Goal: Task Accomplishment & Management: Complete application form

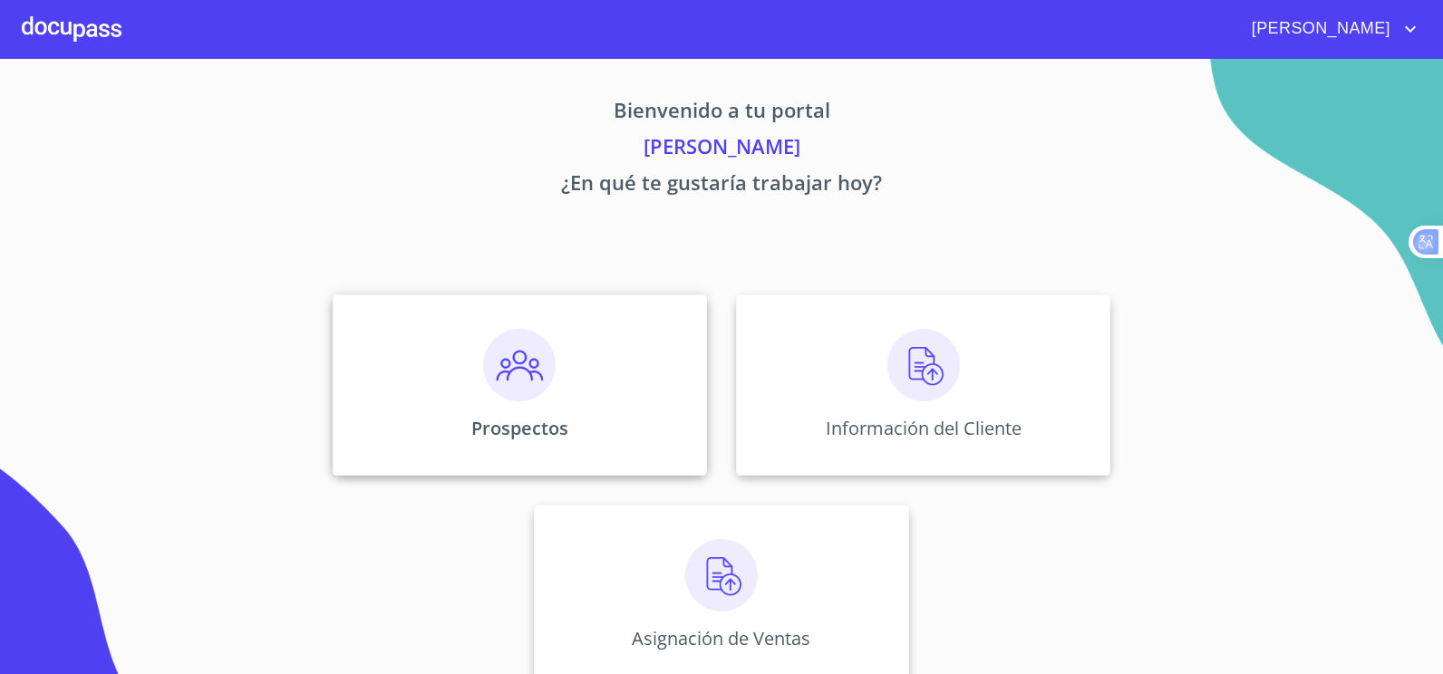
scroll to position [26, 0]
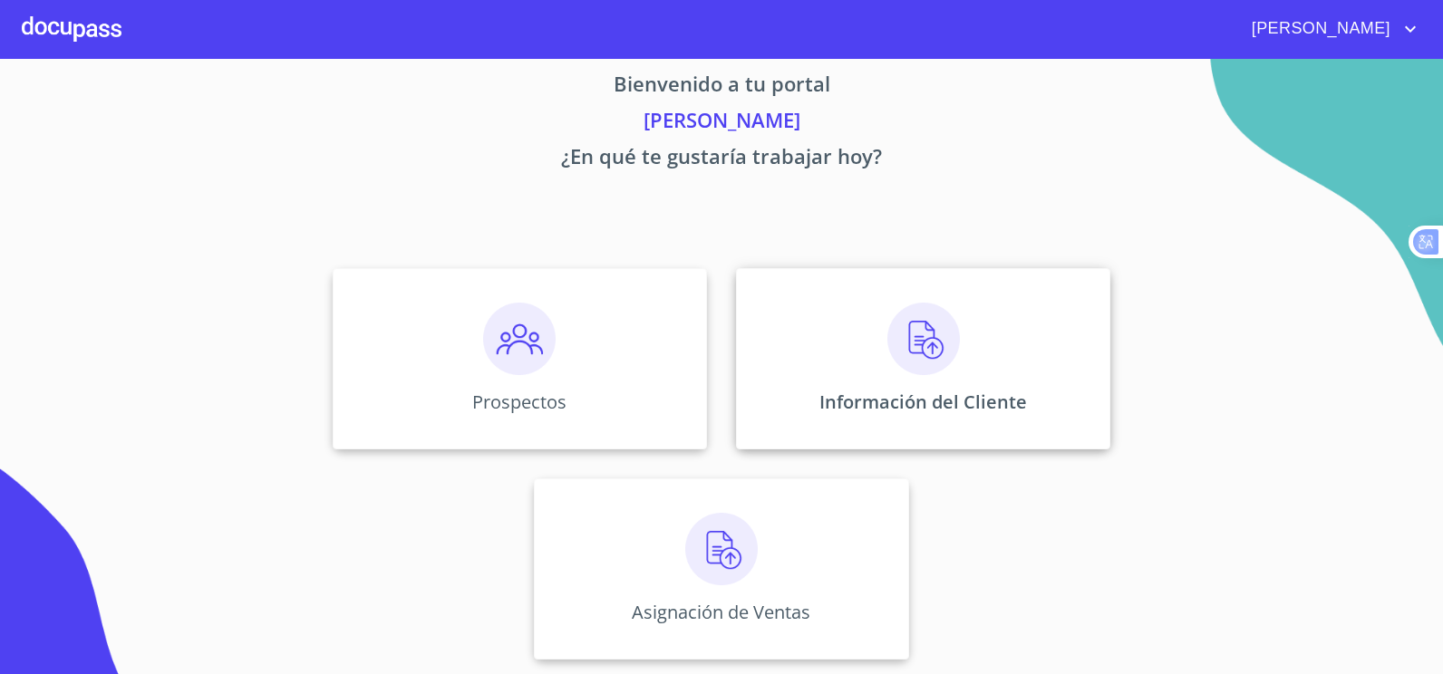
click at [973, 327] on div "Información del Cliente" at bounding box center [923, 358] width 374 height 181
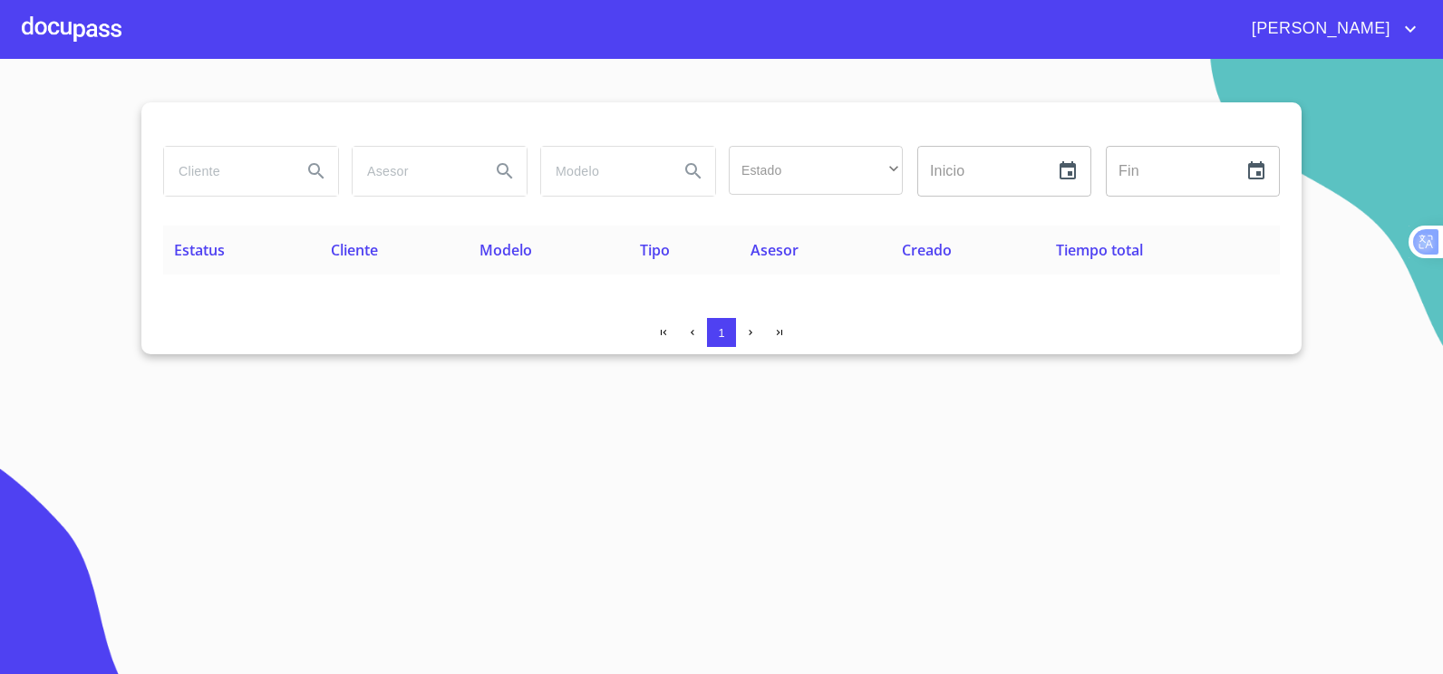
click at [227, 182] on input "search" at bounding box center [225, 171] width 123 height 49
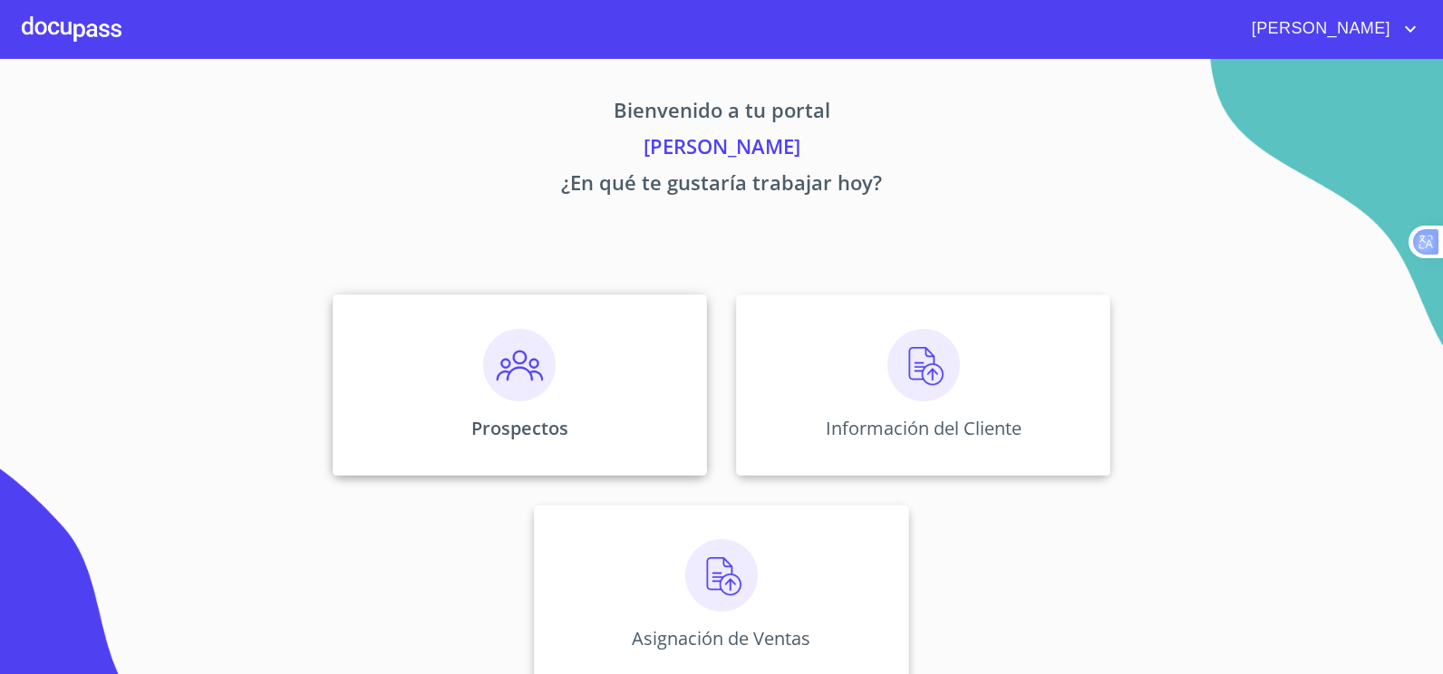
click at [548, 439] on p "Prospectos" at bounding box center [519, 428] width 97 height 24
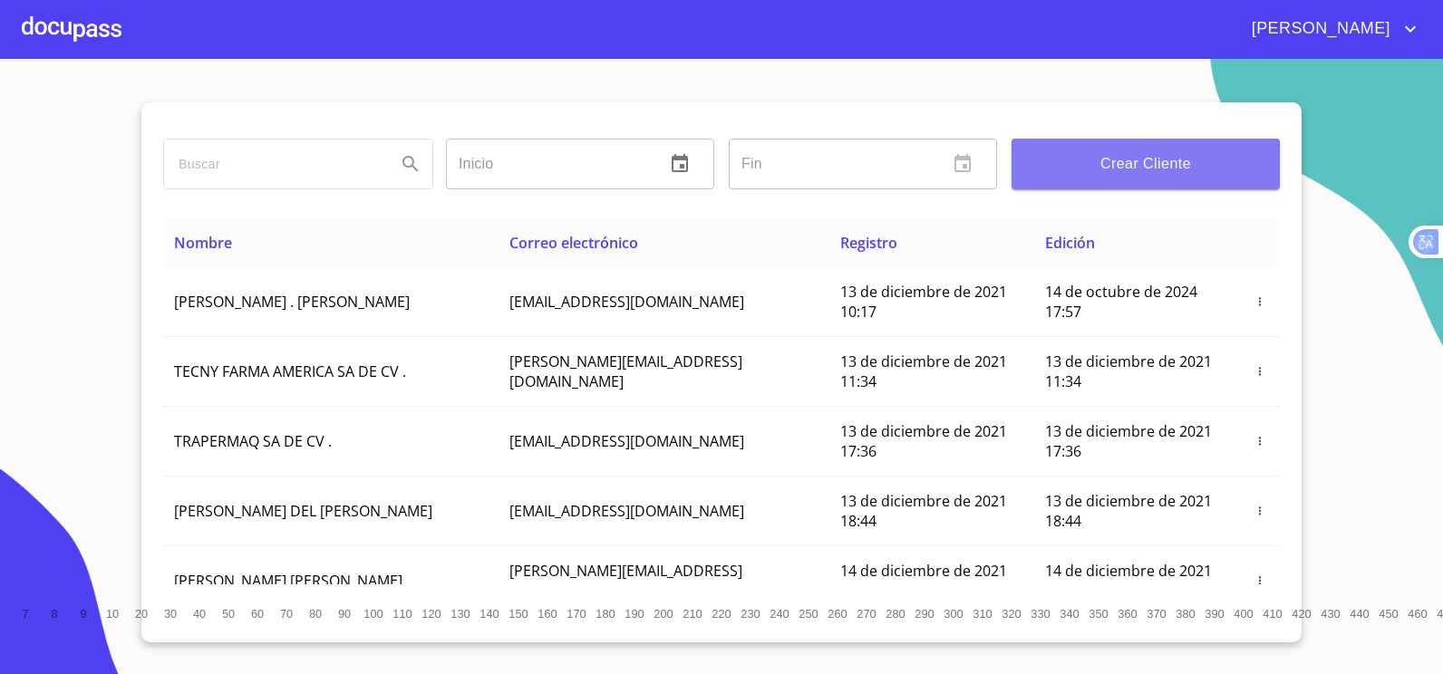
click at [1095, 152] on span "Crear Cliente" at bounding box center [1145, 163] width 239 height 25
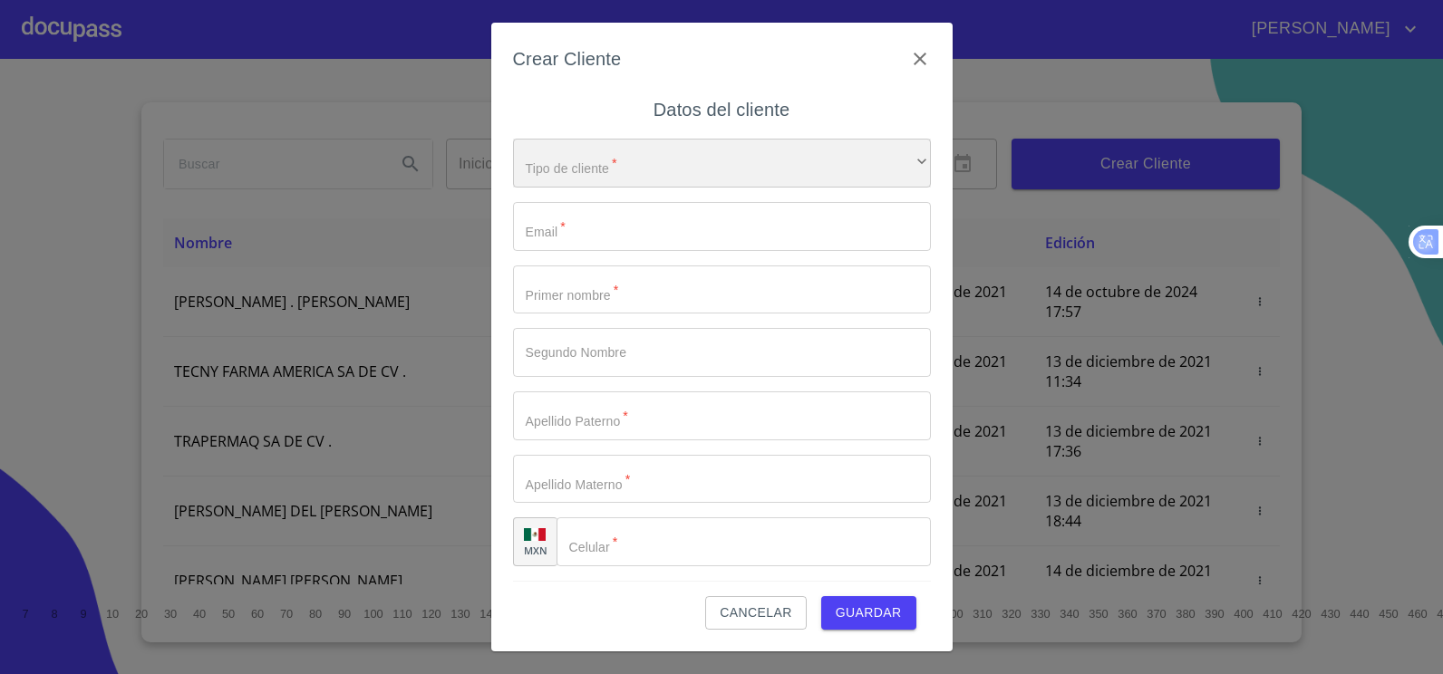
click at [727, 162] on div "​" at bounding box center [722, 163] width 418 height 49
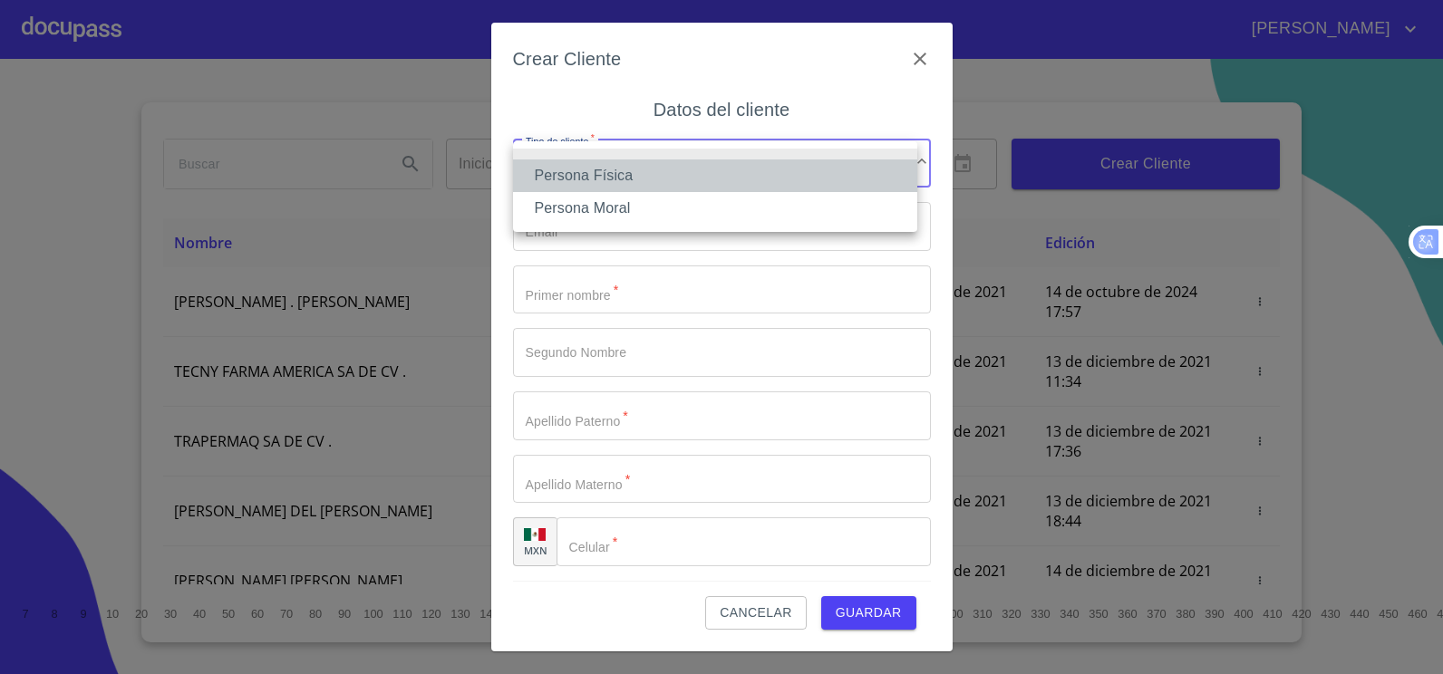
click at [623, 185] on li "Persona Física" at bounding box center [715, 175] width 404 height 33
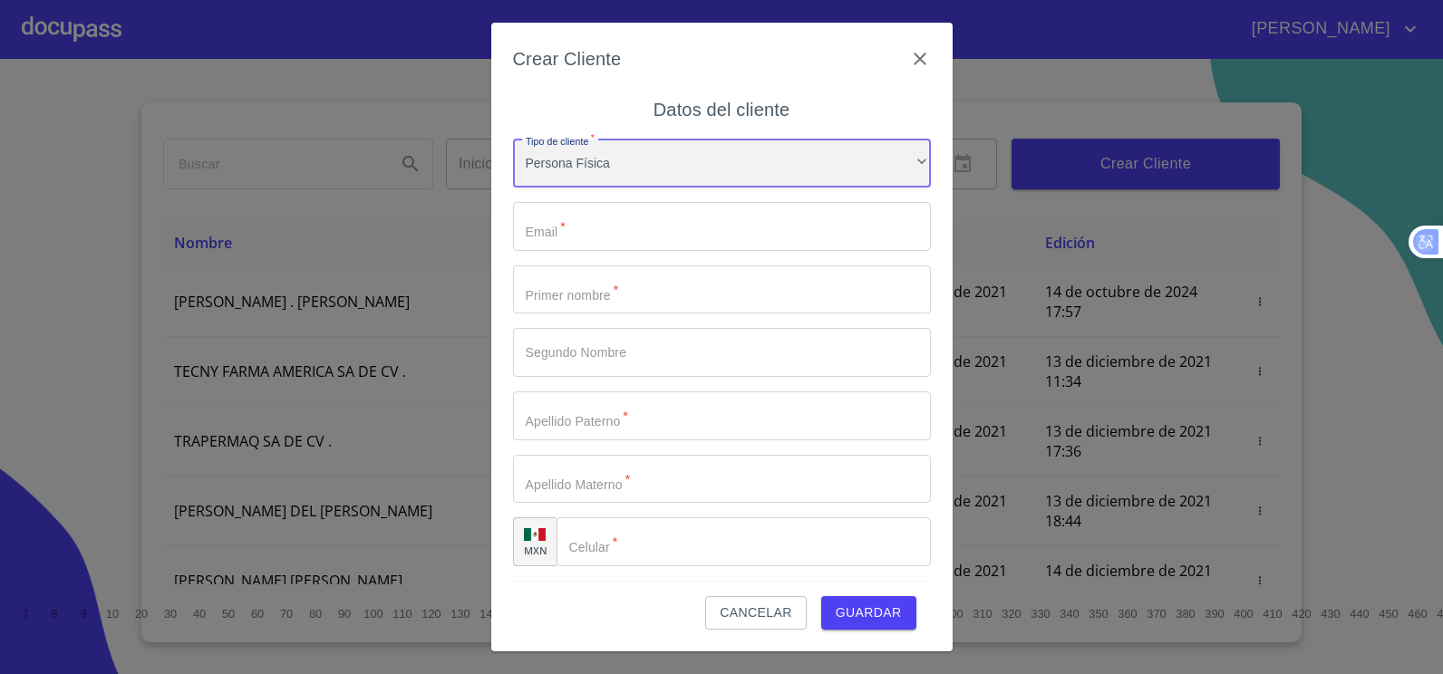
click at [902, 159] on div "Persona Física" at bounding box center [722, 163] width 418 height 49
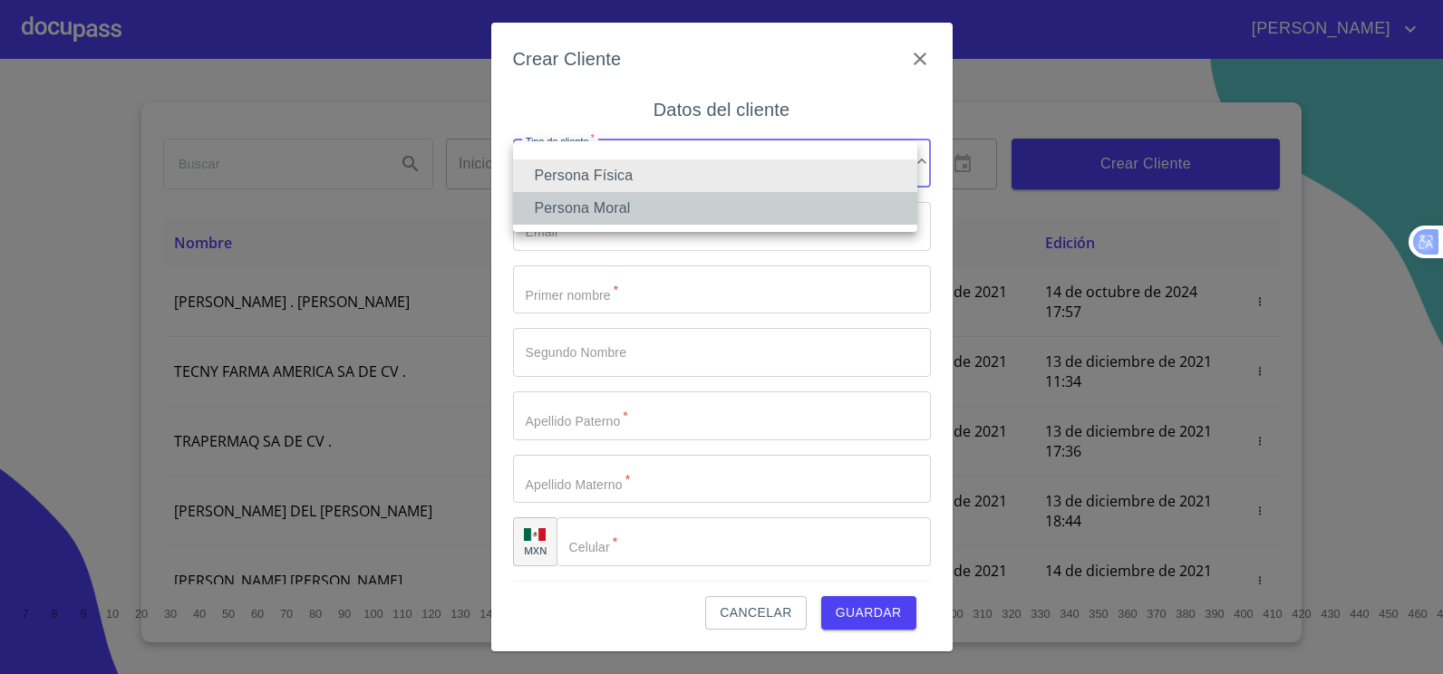
click at [627, 208] on li "Persona Moral" at bounding box center [715, 208] width 404 height 33
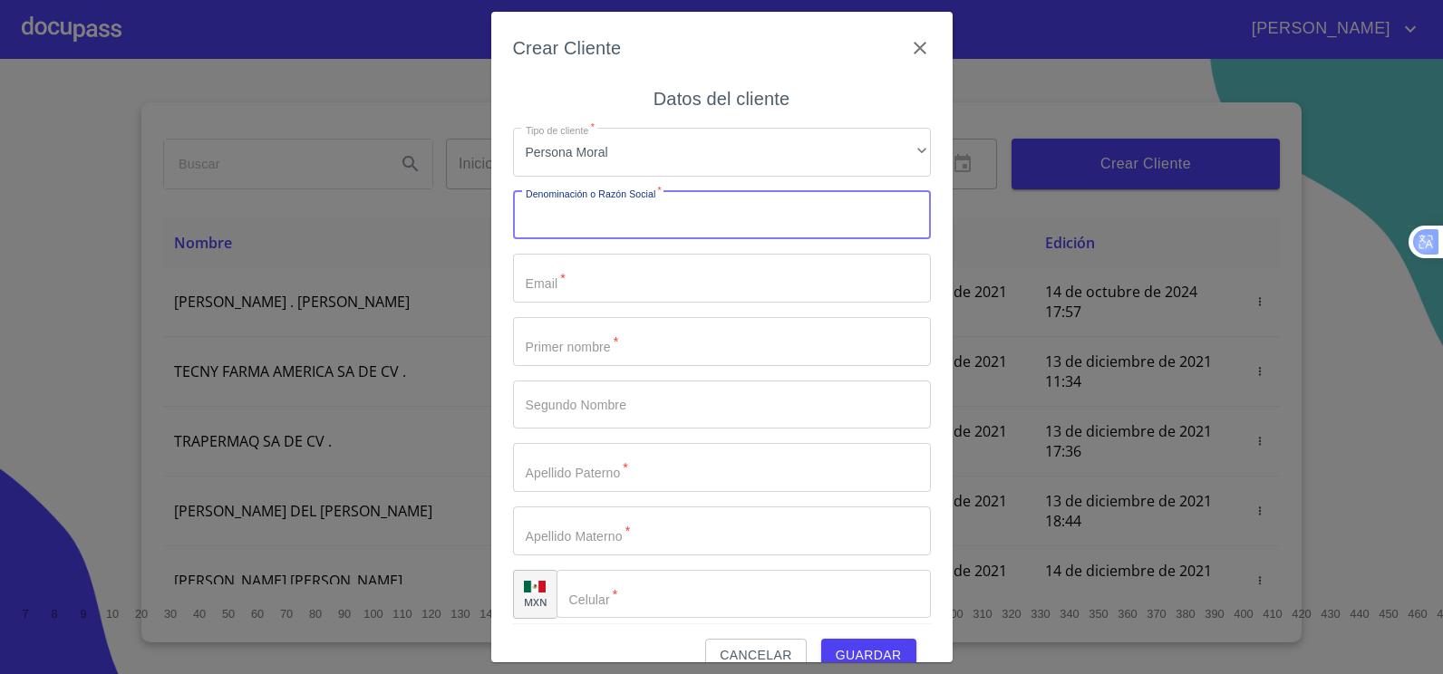
click at [592, 227] on input "Tipo de cliente   *" at bounding box center [722, 215] width 418 height 49
click at [690, 221] on input "Tipo de cliente   *" at bounding box center [722, 215] width 418 height 49
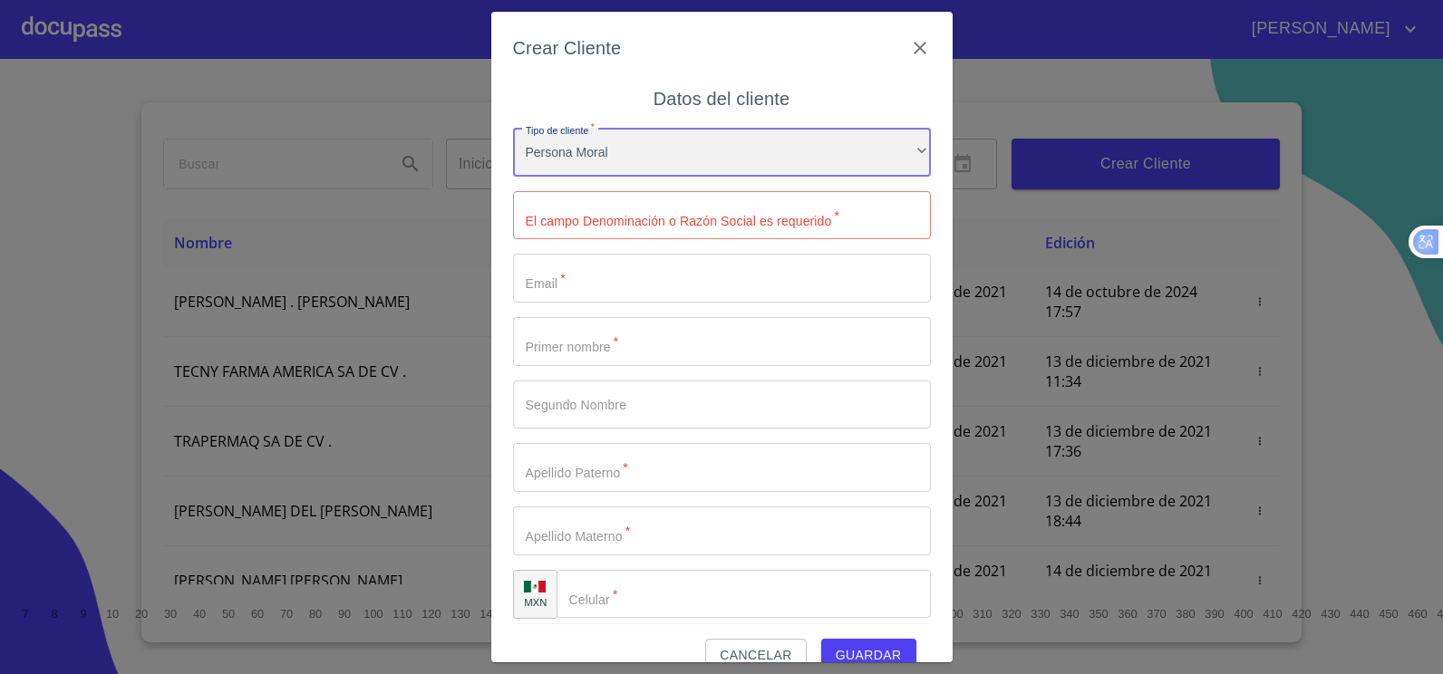
click at [893, 153] on div "Persona Moral" at bounding box center [722, 152] width 418 height 49
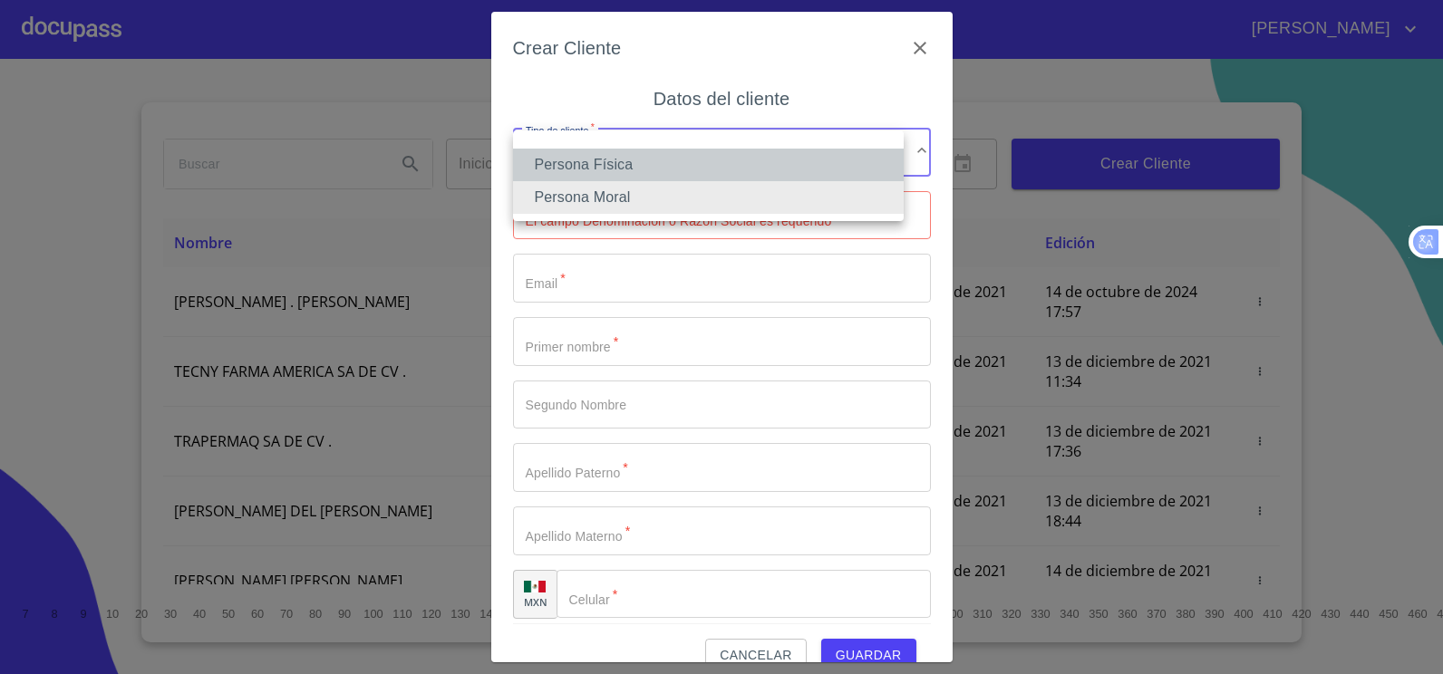
click at [603, 168] on li "Persona Física" at bounding box center [708, 165] width 391 height 33
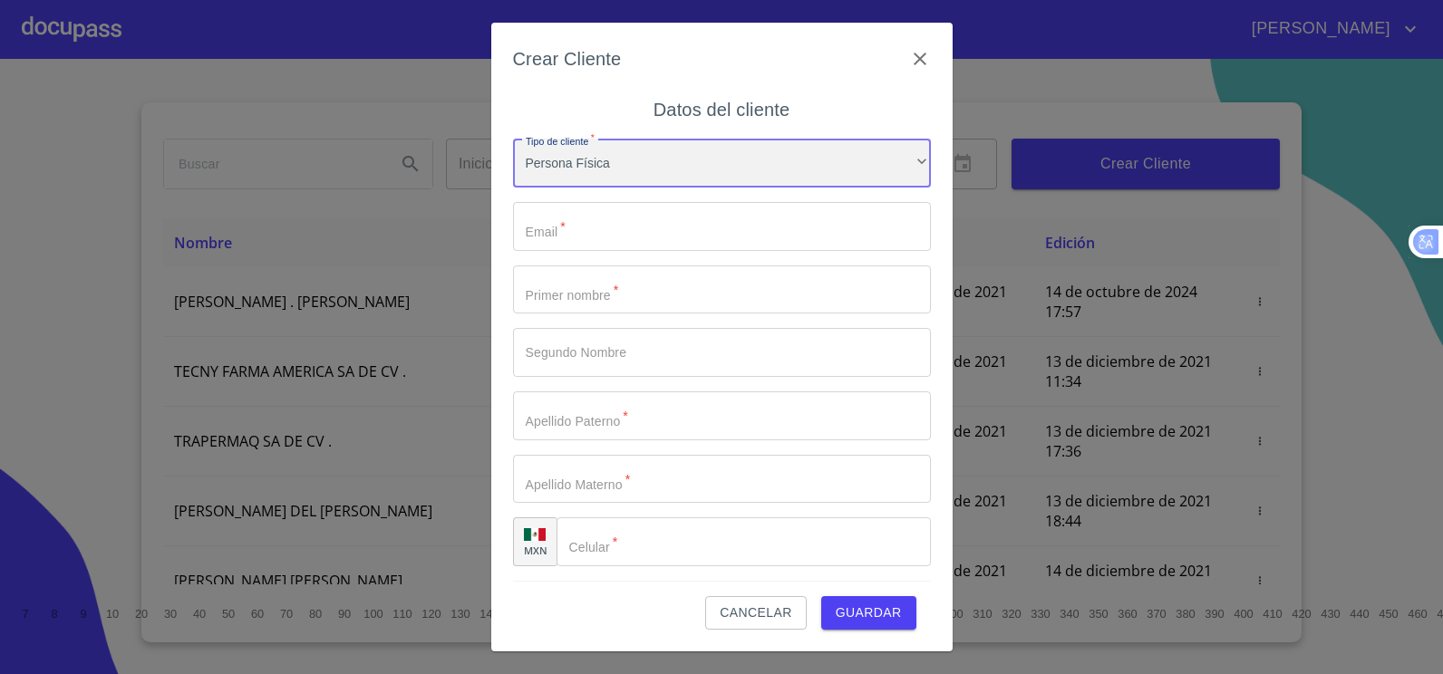
click at [895, 154] on div "Persona Física" at bounding box center [722, 163] width 418 height 49
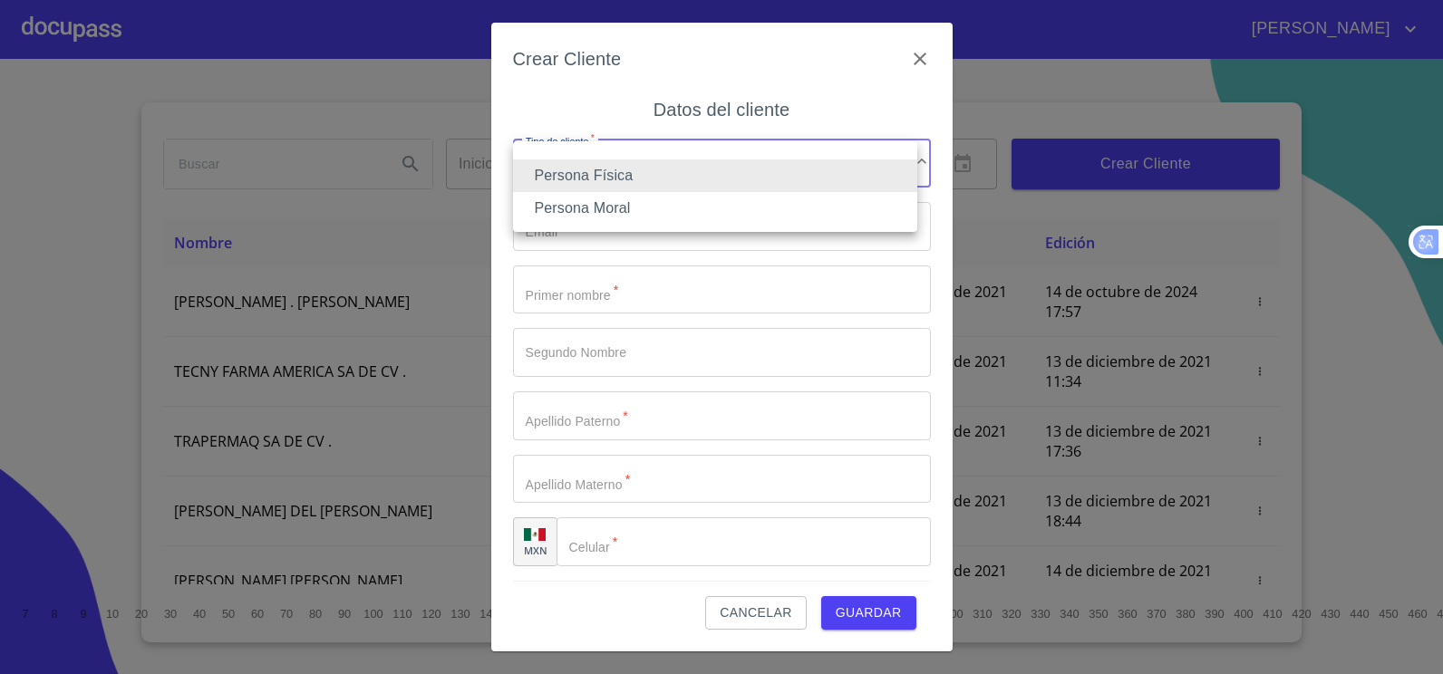
click at [601, 268] on div at bounding box center [721, 337] width 1443 height 674
click at [1190, 128] on div at bounding box center [721, 337] width 1443 height 674
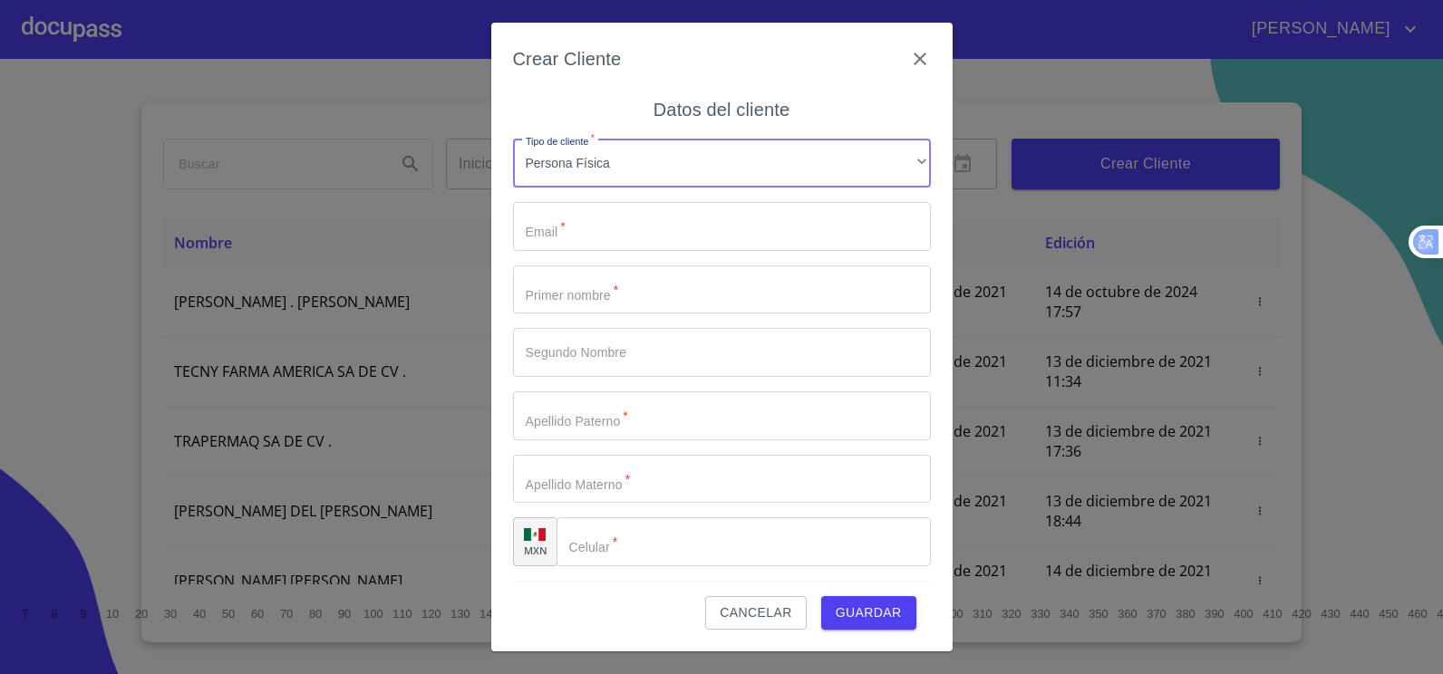
click at [719, 279] on input "Tipo de cliente   *" at bounding box center [722, 289] width 418 height 49
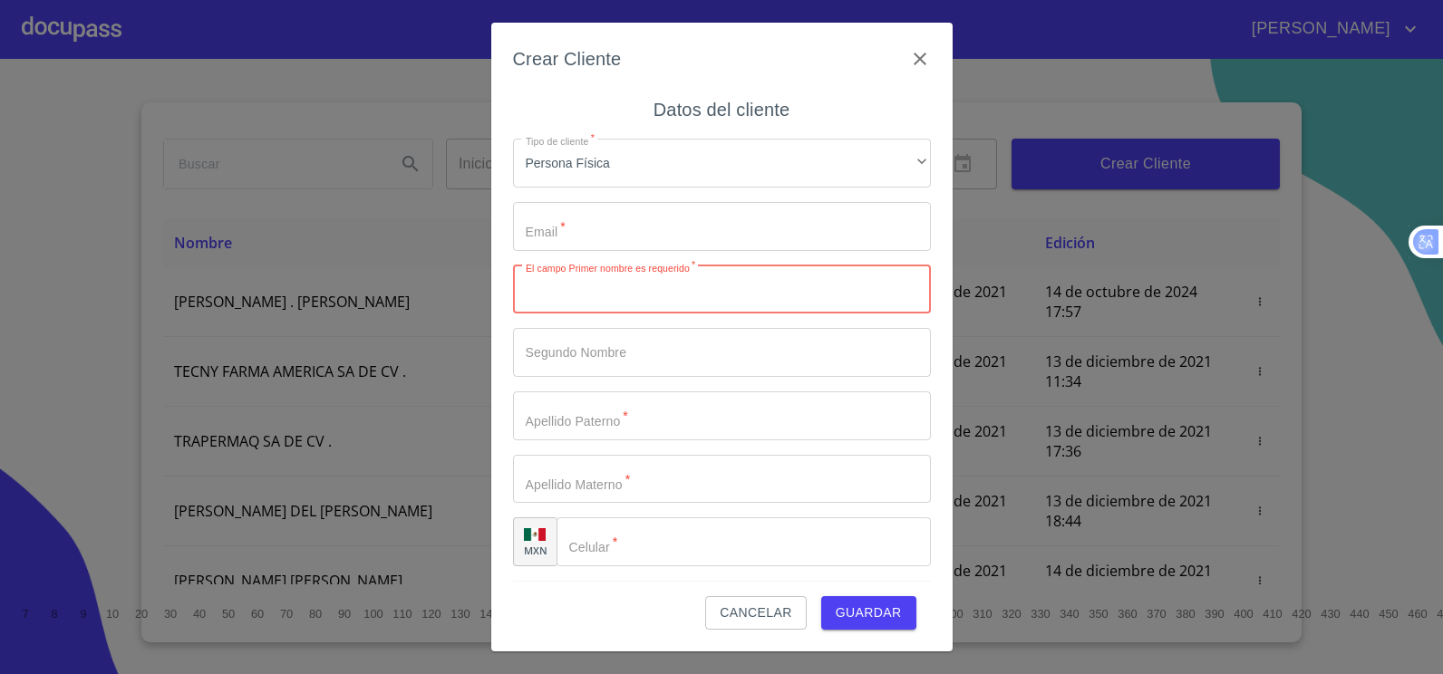
click at [600, 290] on input "Tipo de cliente   *" at bounding box center [722, 289] width 418 height 49
paste input "[PERSON_NAME]"
type input "[PERSON_NAME]"
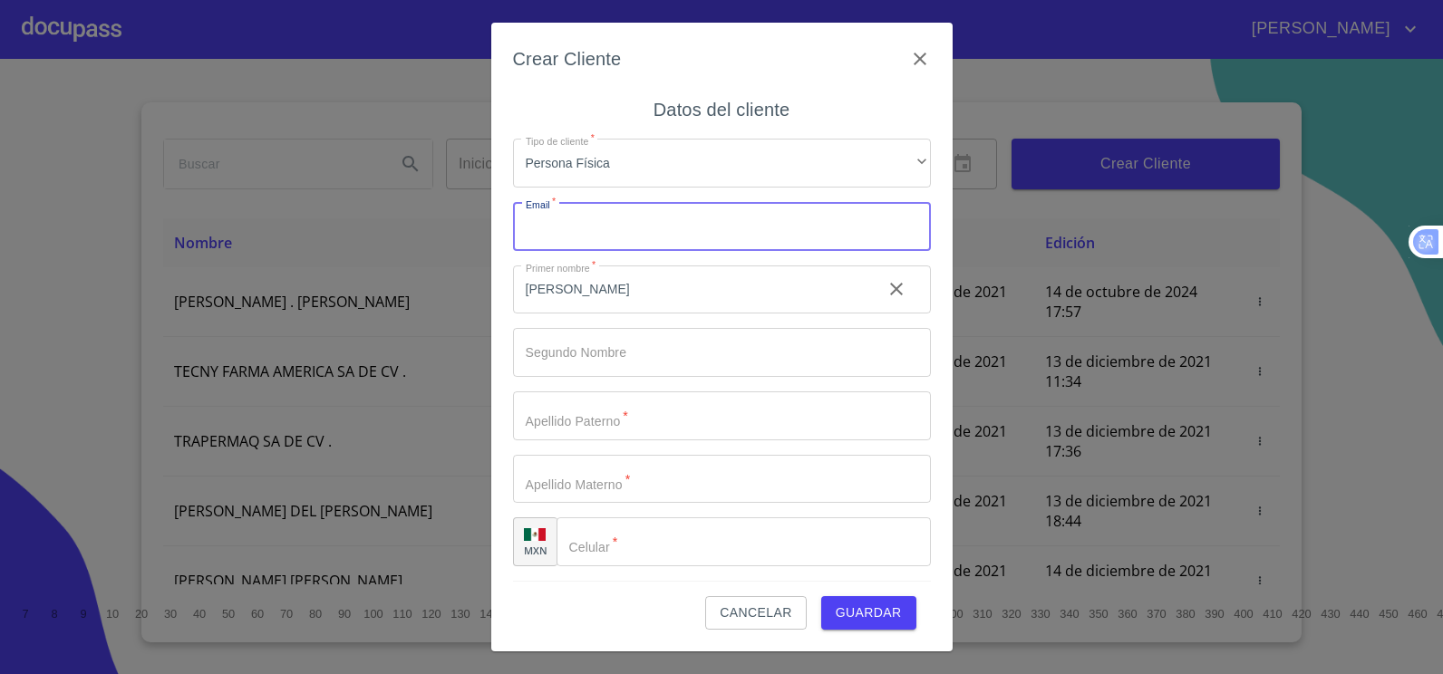
click at [564, 216] on input "Tipo de cliente   *" at bounding box center [722, 226] width 418 height 49
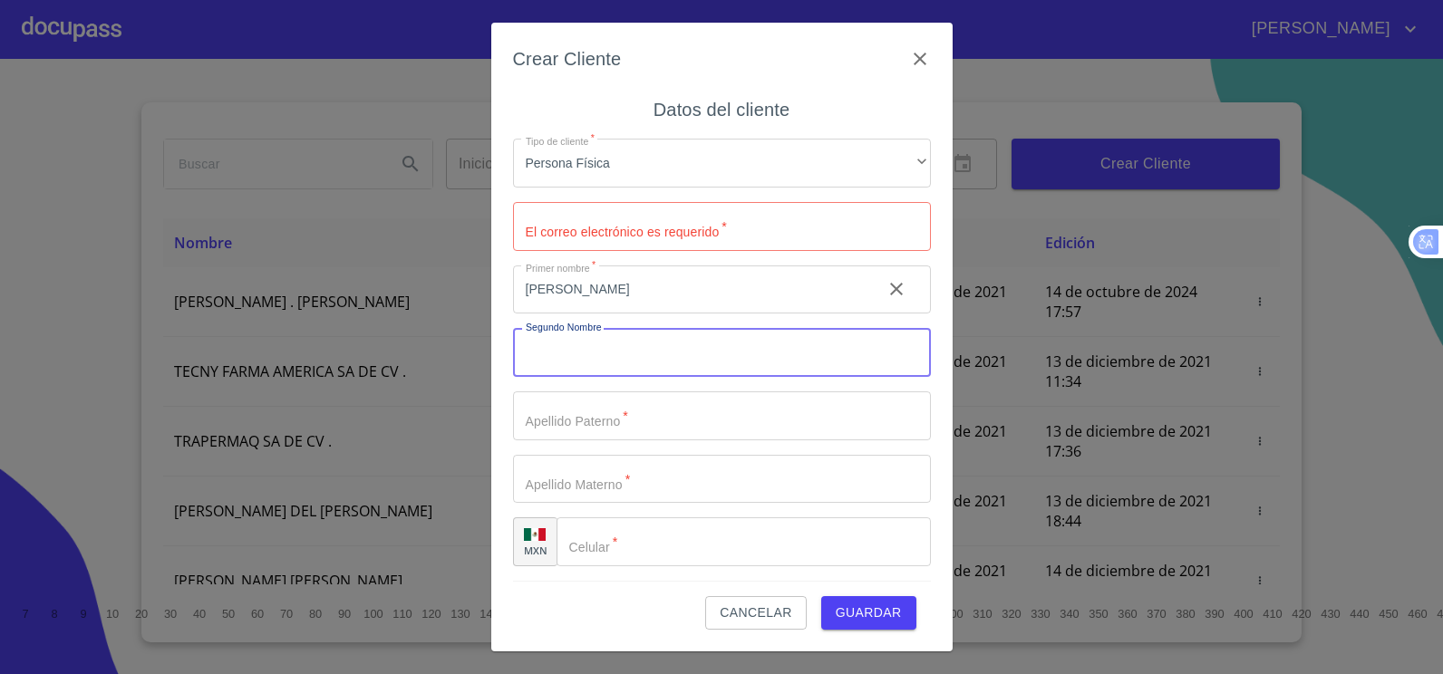
click at [588, 363] on input "Tipo de cliente   *" at bounding box center [722, 352] width 418 height 49
type input "k"
click at [654, 295] on input "[PERSON_NAME]" at bounding box center [690, 289] width 354 height 49
type input "m"
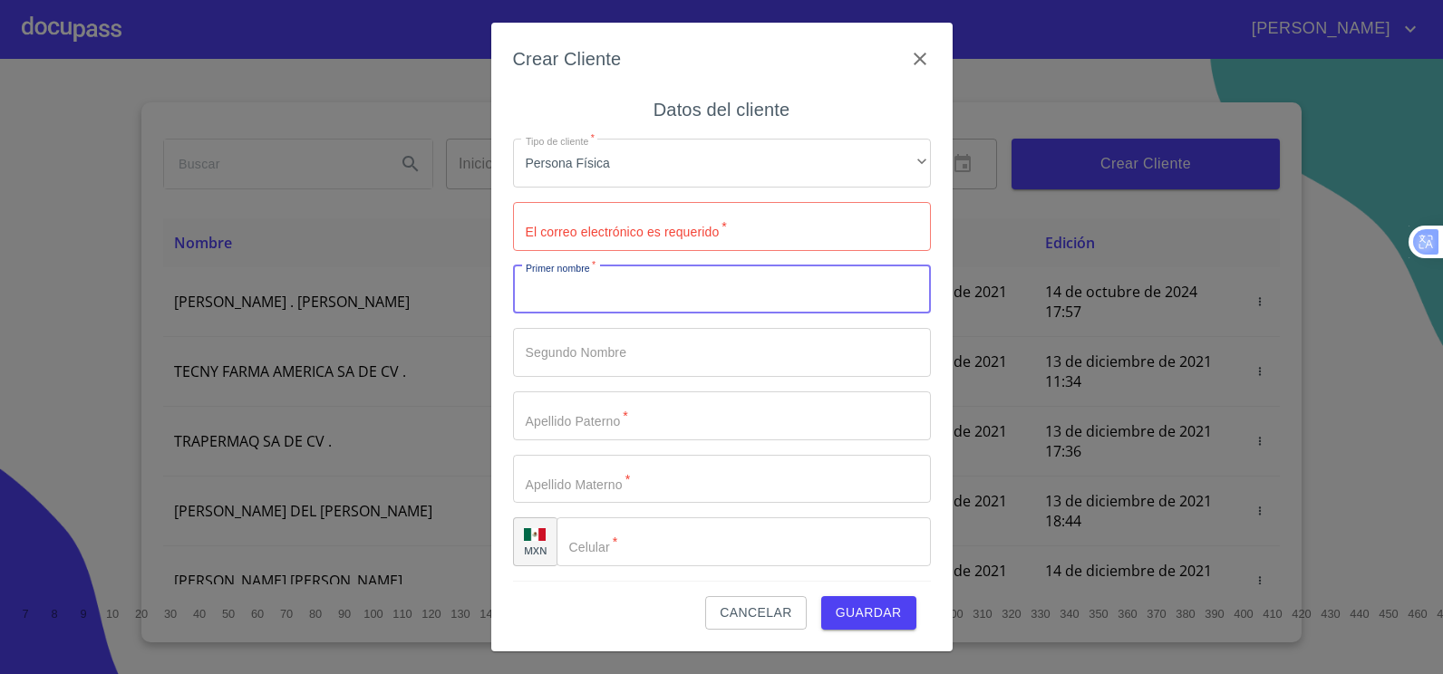
type input "m"
type input "[PERSON_NAME]"
click at [643, 356] on input "Tipo de cliente   *" at bounding box center [722, 352] width 418 height 49
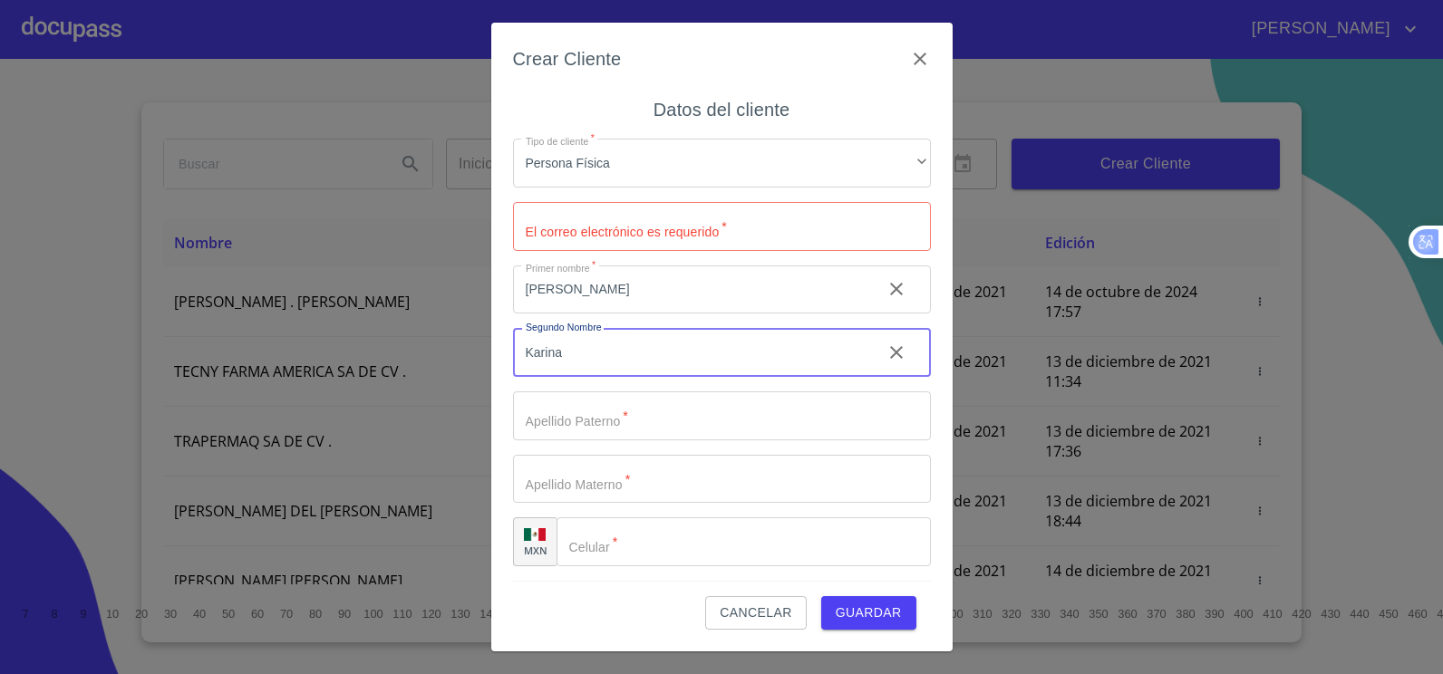
type input "Karina"
click at [562, 430] on input "Tipo de cliente   *" at bounding box center [722, 415] width 418 height 49
type input "h"
type input "[PERSON_NAME]"
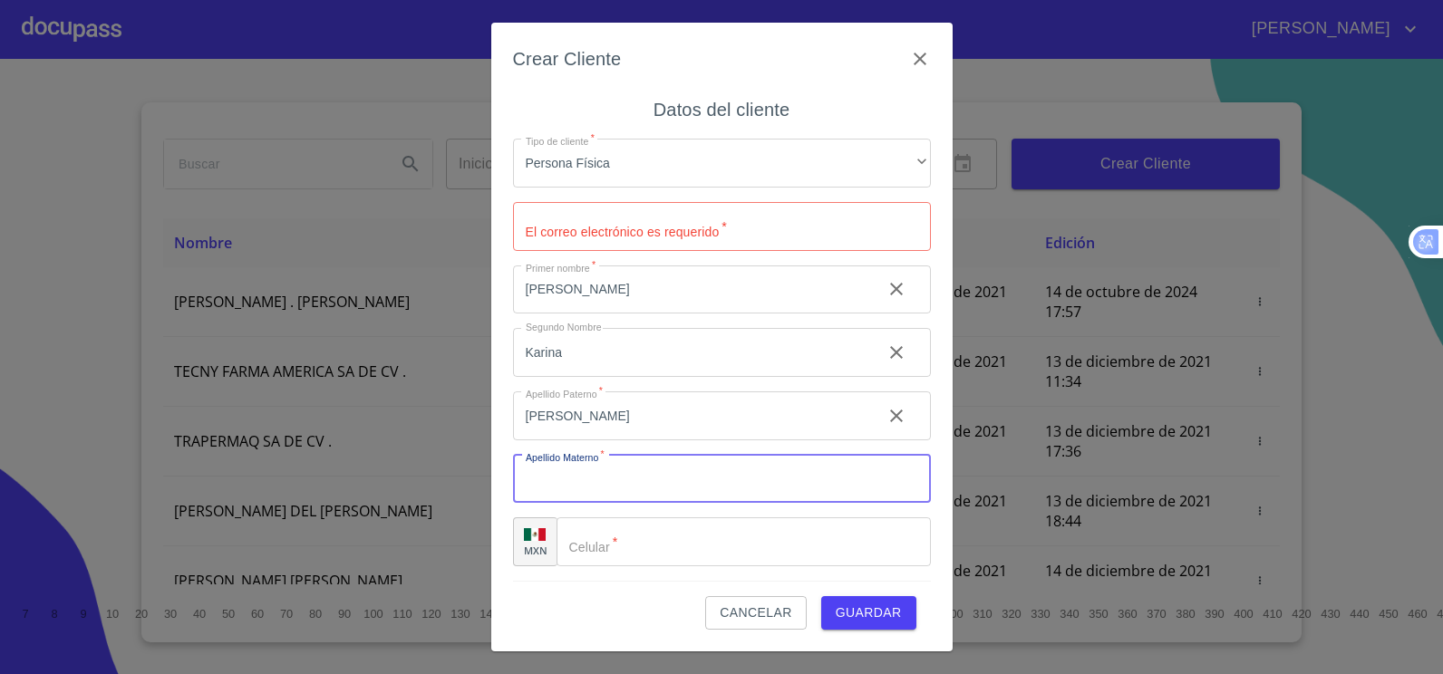
click at [585, 473] on input "Tipo de cliente   *" at bounding box center [722, 479] width 418 height 49
type input "t"
type input "[PERSON_NAME]"
click at [604, 527] on input "Tipo de cliente   *" at bounding box center [743, 541] width 374 height 49
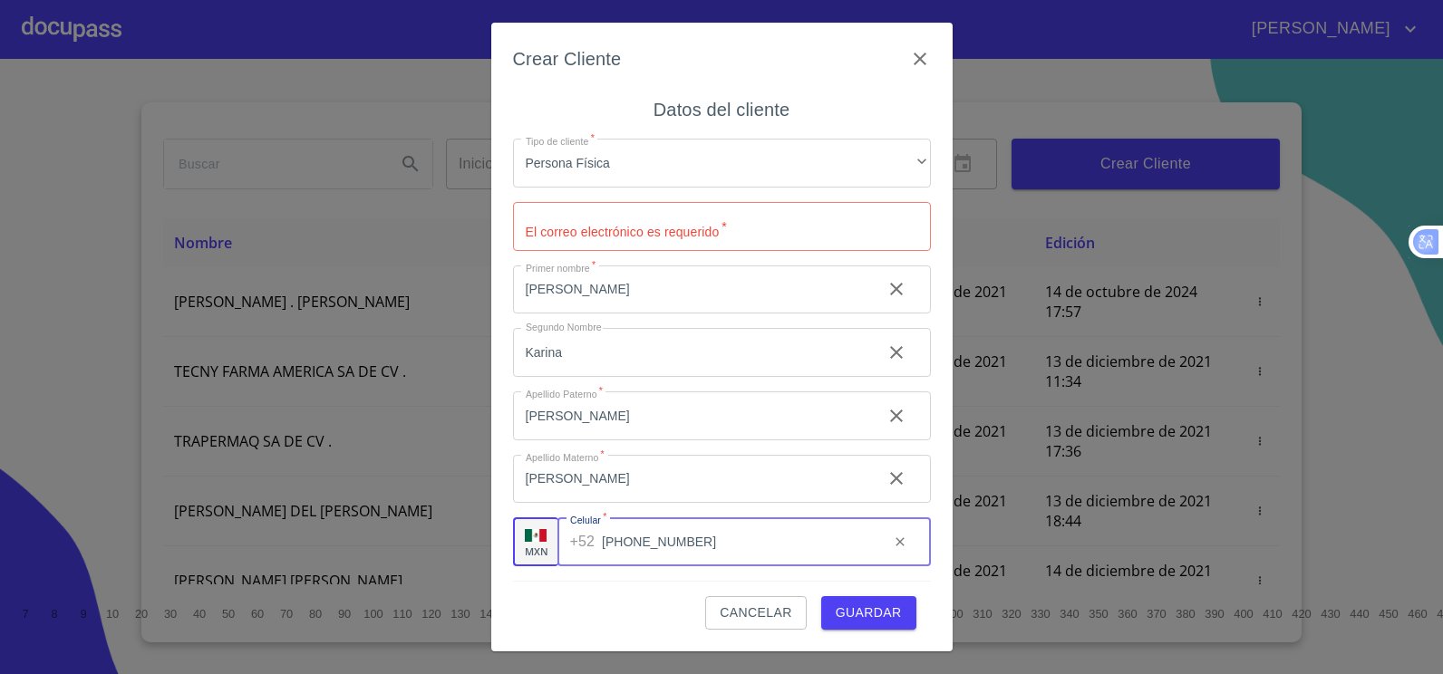
type input "[PHONE_NUMBER]"
click at [758, 501] on input "[PERSON_NAME]" at bounding box center [690, 479] width 354 height 49
